Goal: Navigation & Orientation: Understand site structure

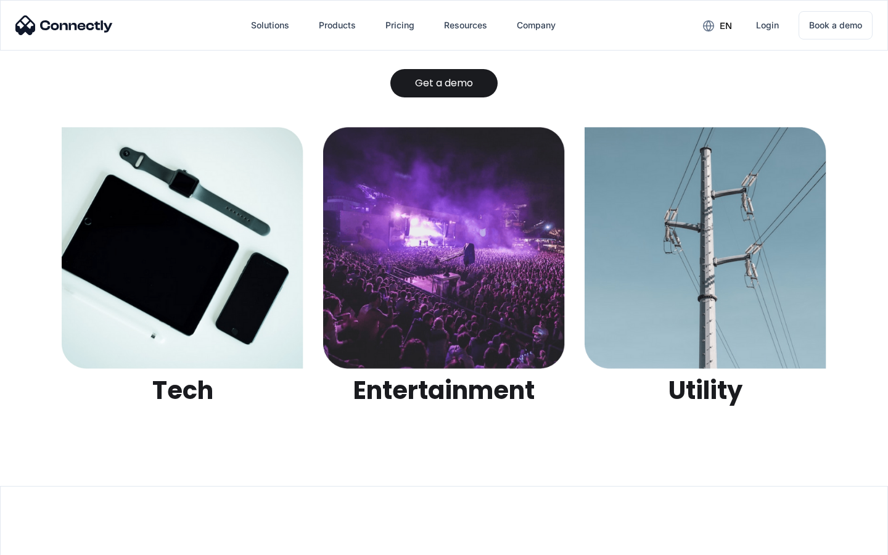
scroll to position [3890, 0]
